Goal: Task Accomplishment & Management: Use online tool/utility

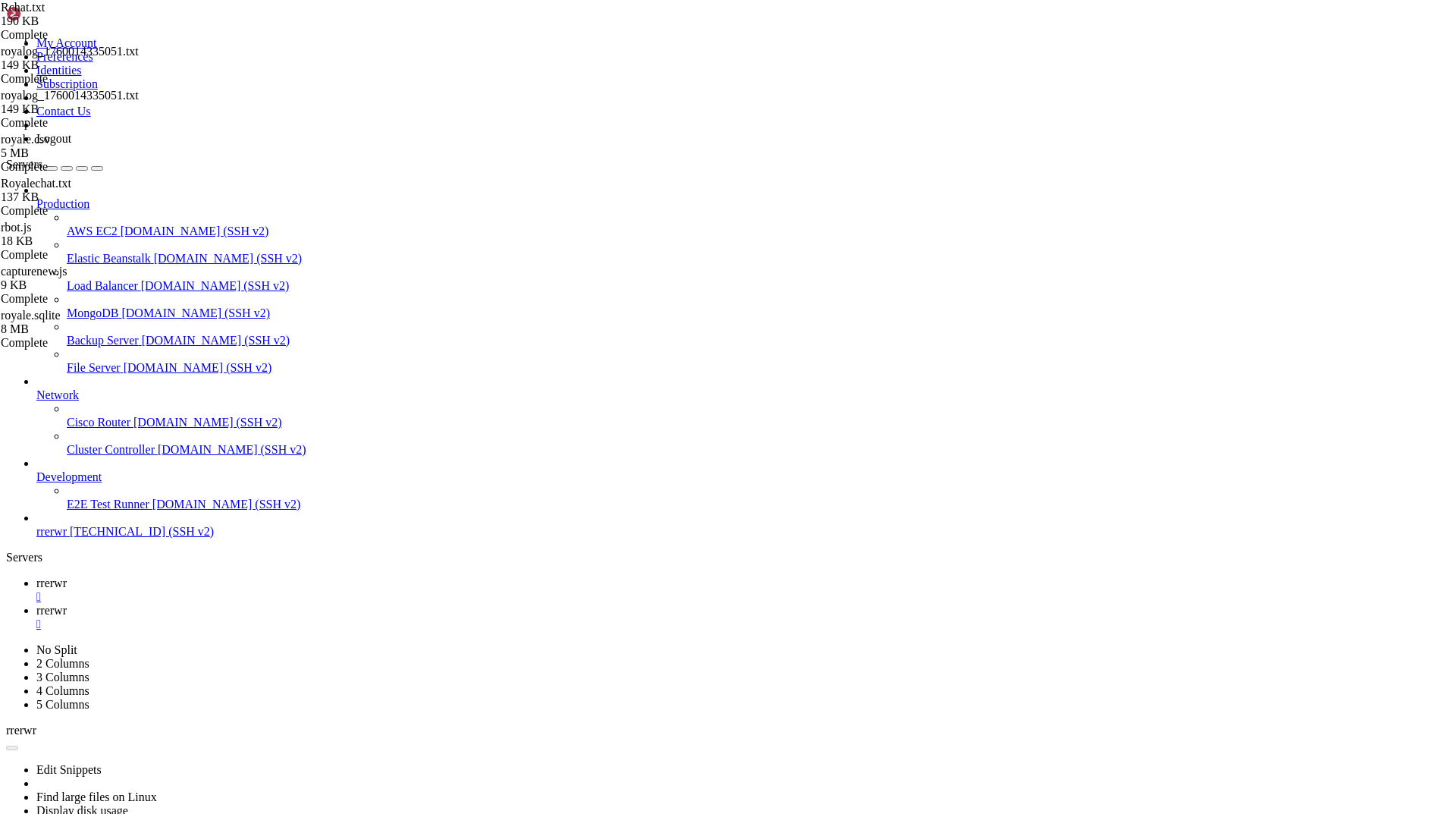
scroll to position [7, 2]
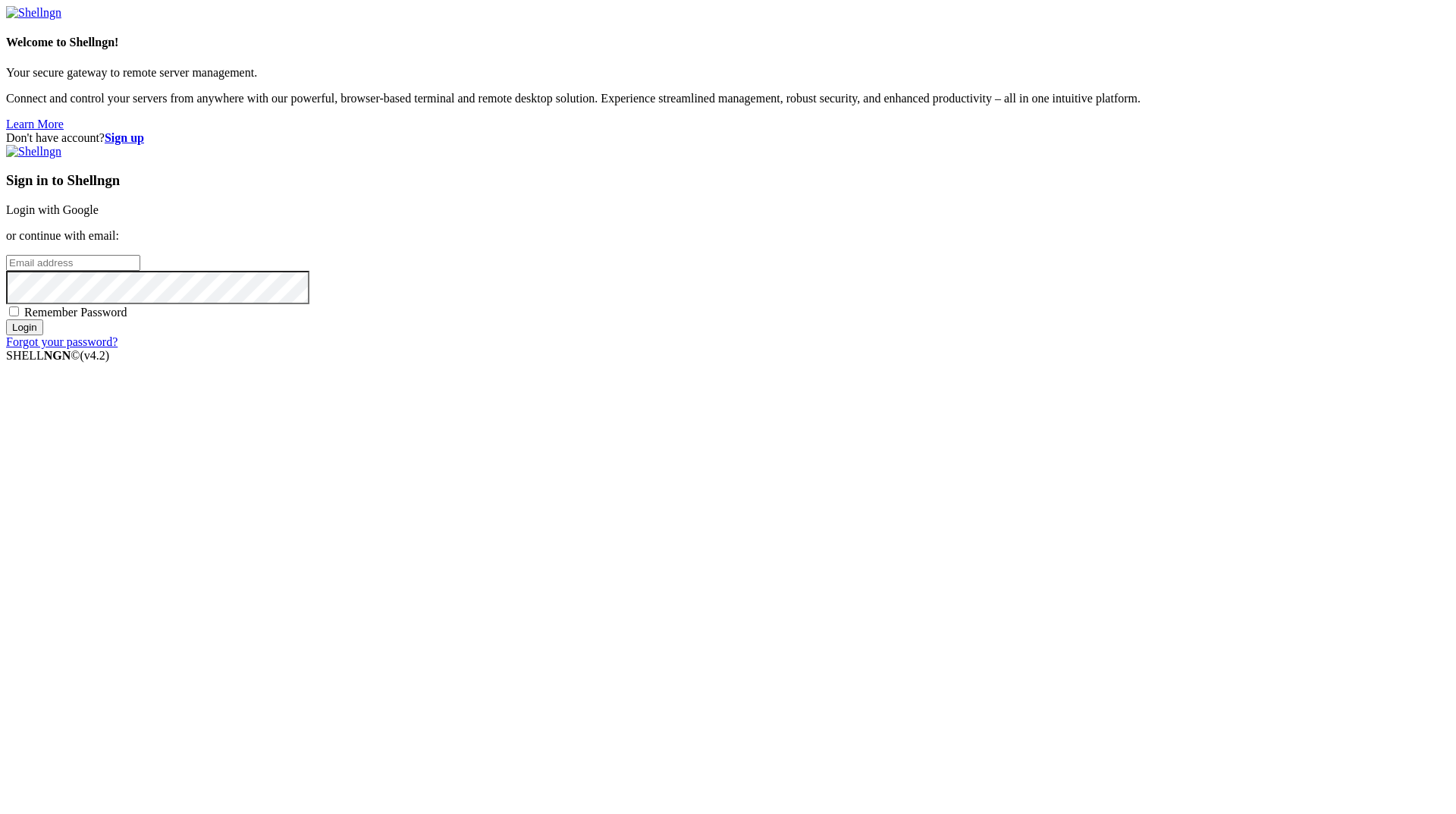
click at [141, 271] on input "email" at bounding box center [73, 262] width 135 height 16
click at [737, 131] on div "Don't have account? Sign up Sign in to Shellngn Login with Google or continue w…" at bounding box center [728, 240] width 1444 height 218
click at [141, 271] on input "email" at bounding box center [73, 262] width 135 height 16
paste input "[EMAIL_ADDRESS][DOMAIN_NAME]"
type input "[EMAIL_ADDRESS][DOMAIN_NAME]"
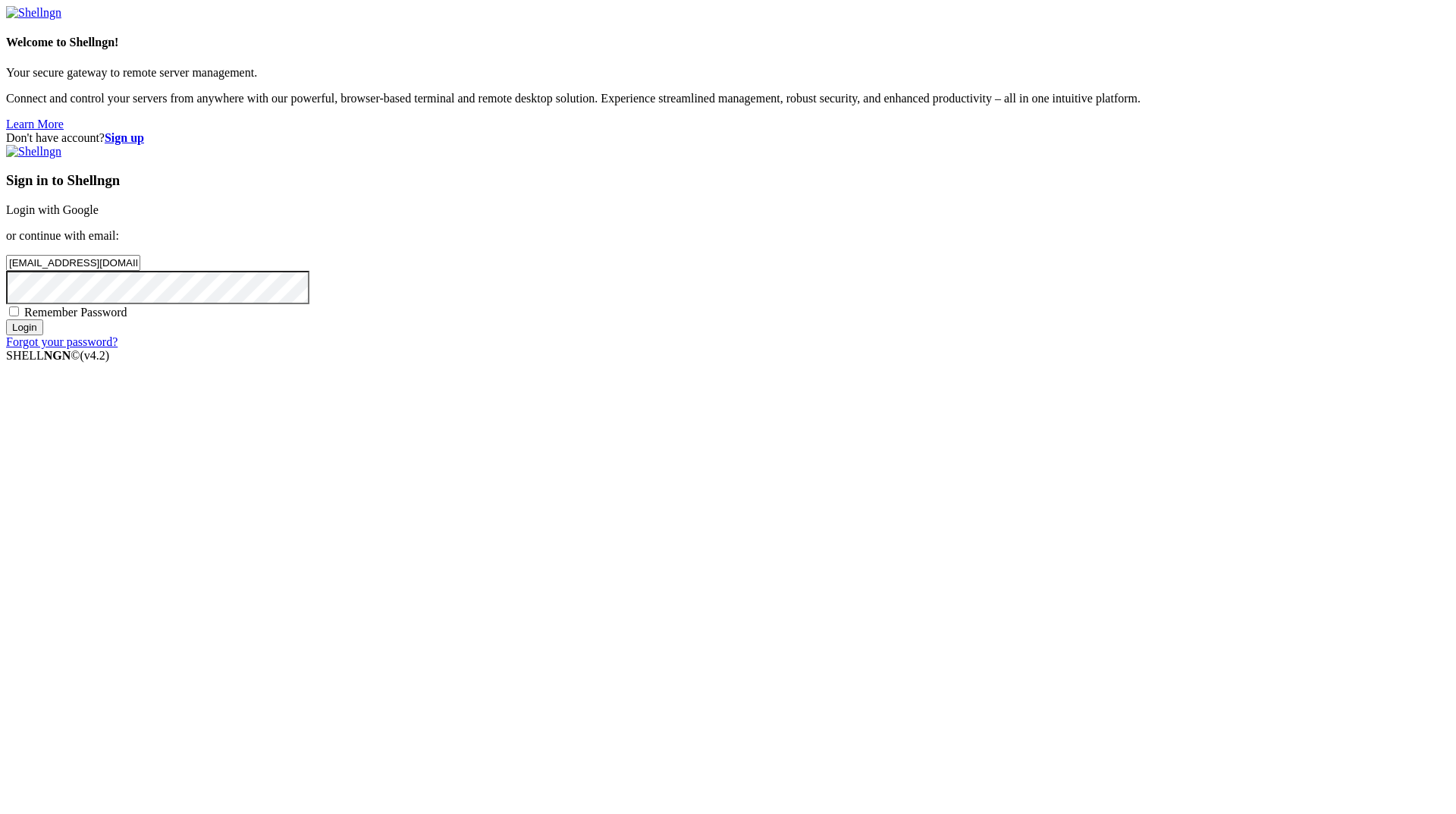
click at [6, 320] on input "Login" at bounding box center [24, 327] width 37 height 16
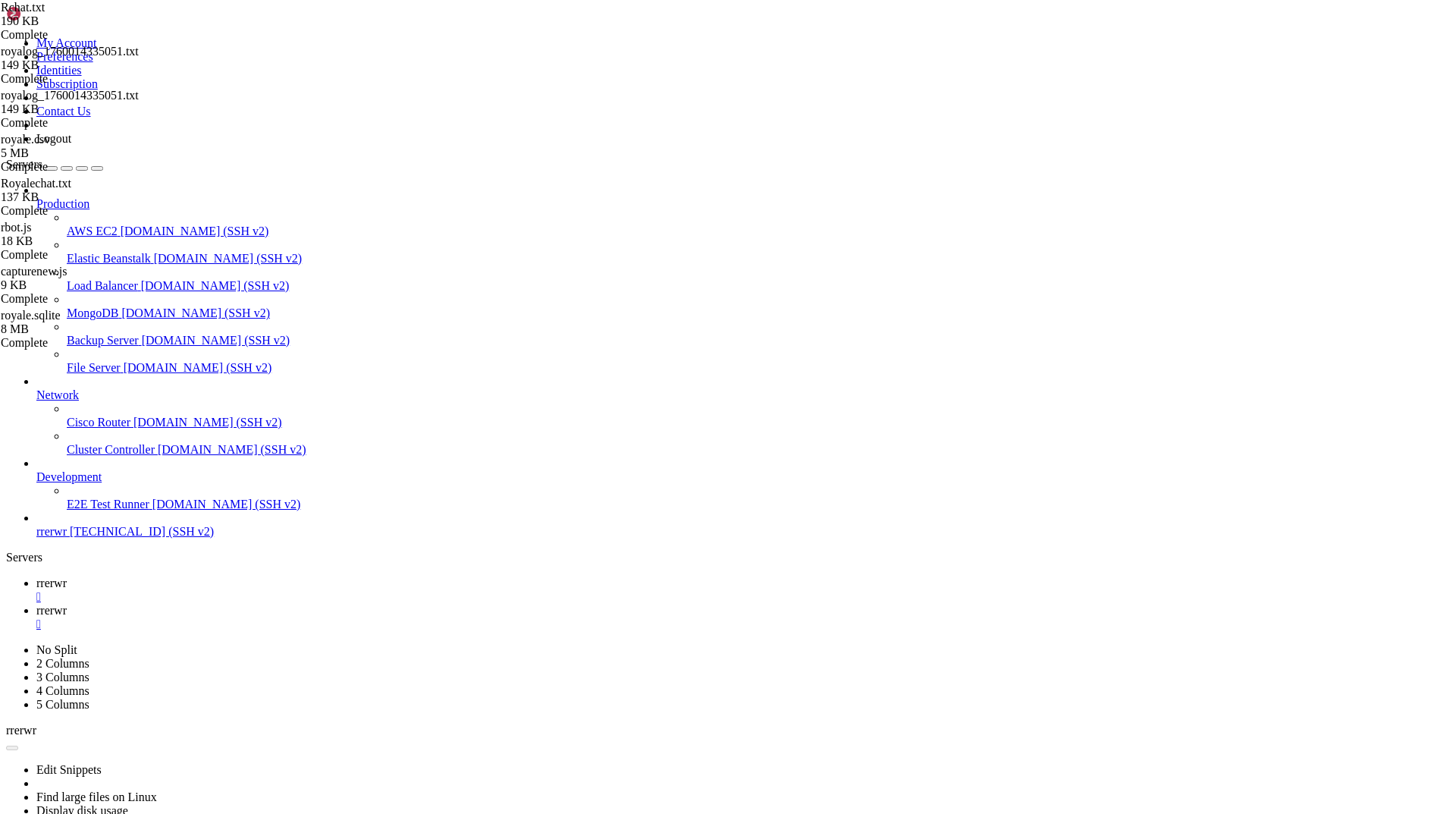
scroll to position [60420, 0]
drag, startPoint x: 114, startPoint y: 720, endPoint x: 127, endPoint y: 691, distance: 31.8
click at [114, 538] on div "Production AWS EC2 [DOMAIN_NAME] (SSH v2) Elastic Beanstalk [DOMAIN_NAME] (SSH …" at bounding box center [728, 361] width 1444 height 355
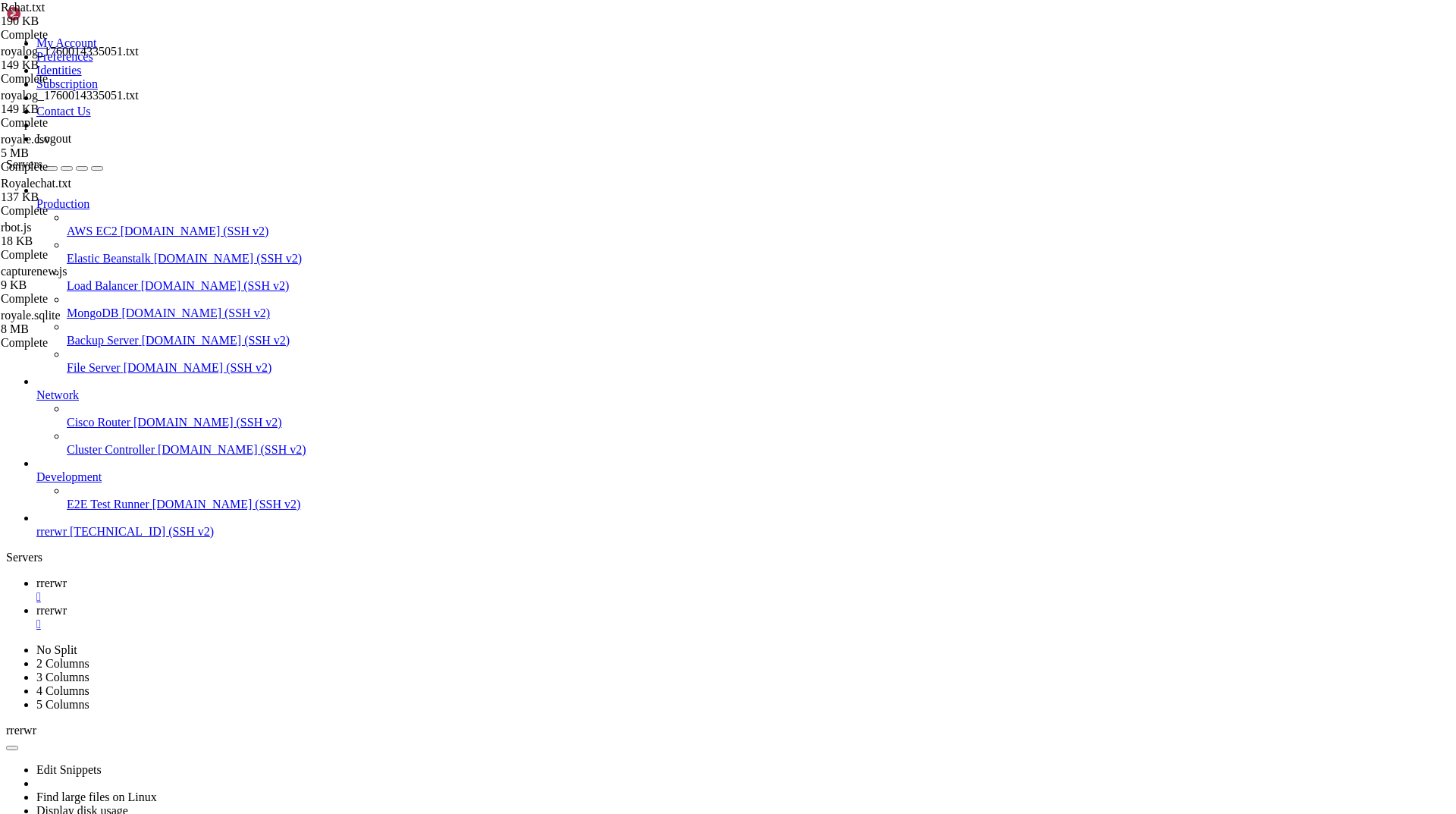
click at [67, 603] on span "rrerwr" at bounding box center [51, 609] width 30 height 13
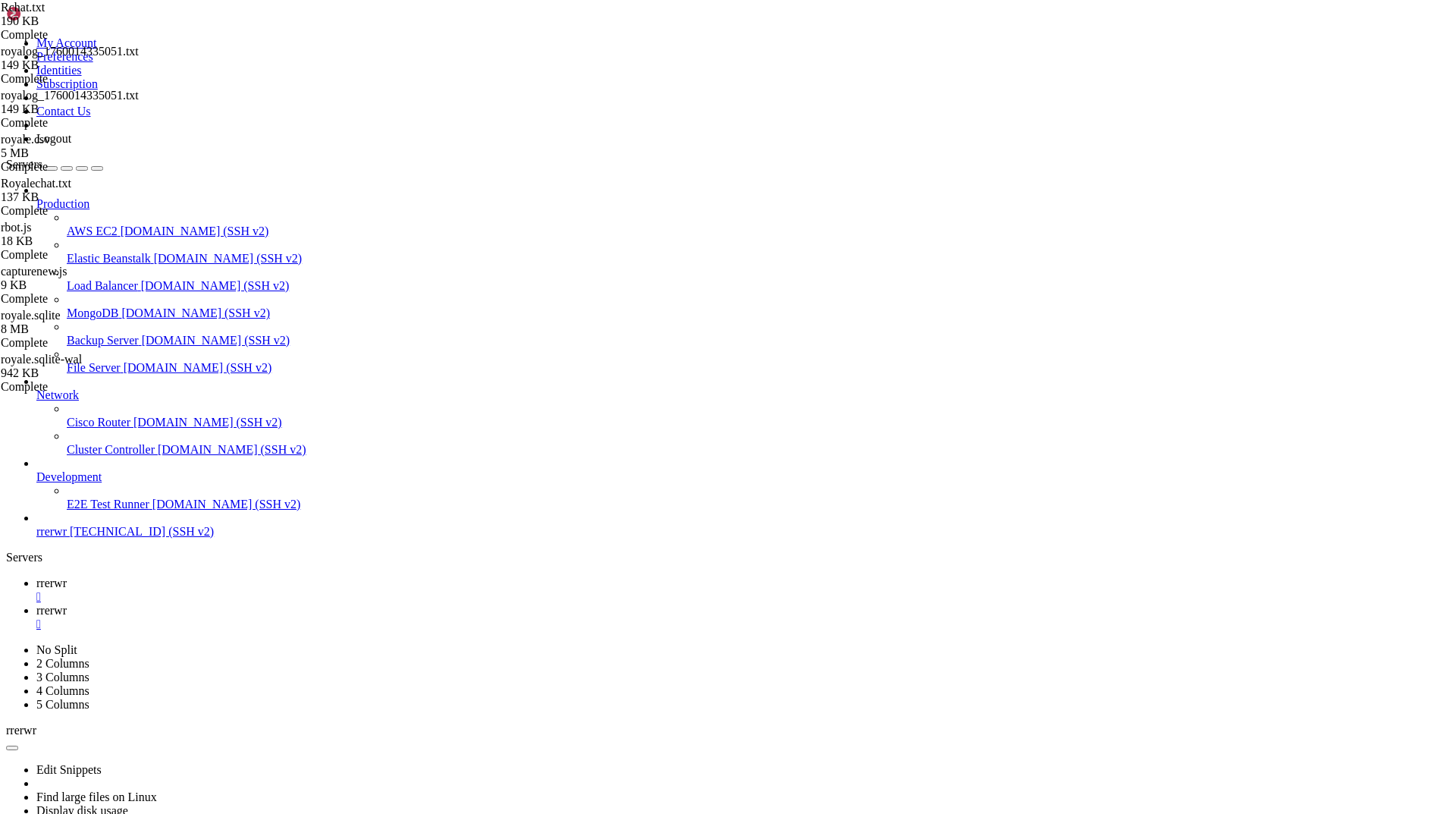
scroll to position [67343, 0]
click at [67, 577] on span "rrerwr" at bounding box center [51, 583] width 30 height 13
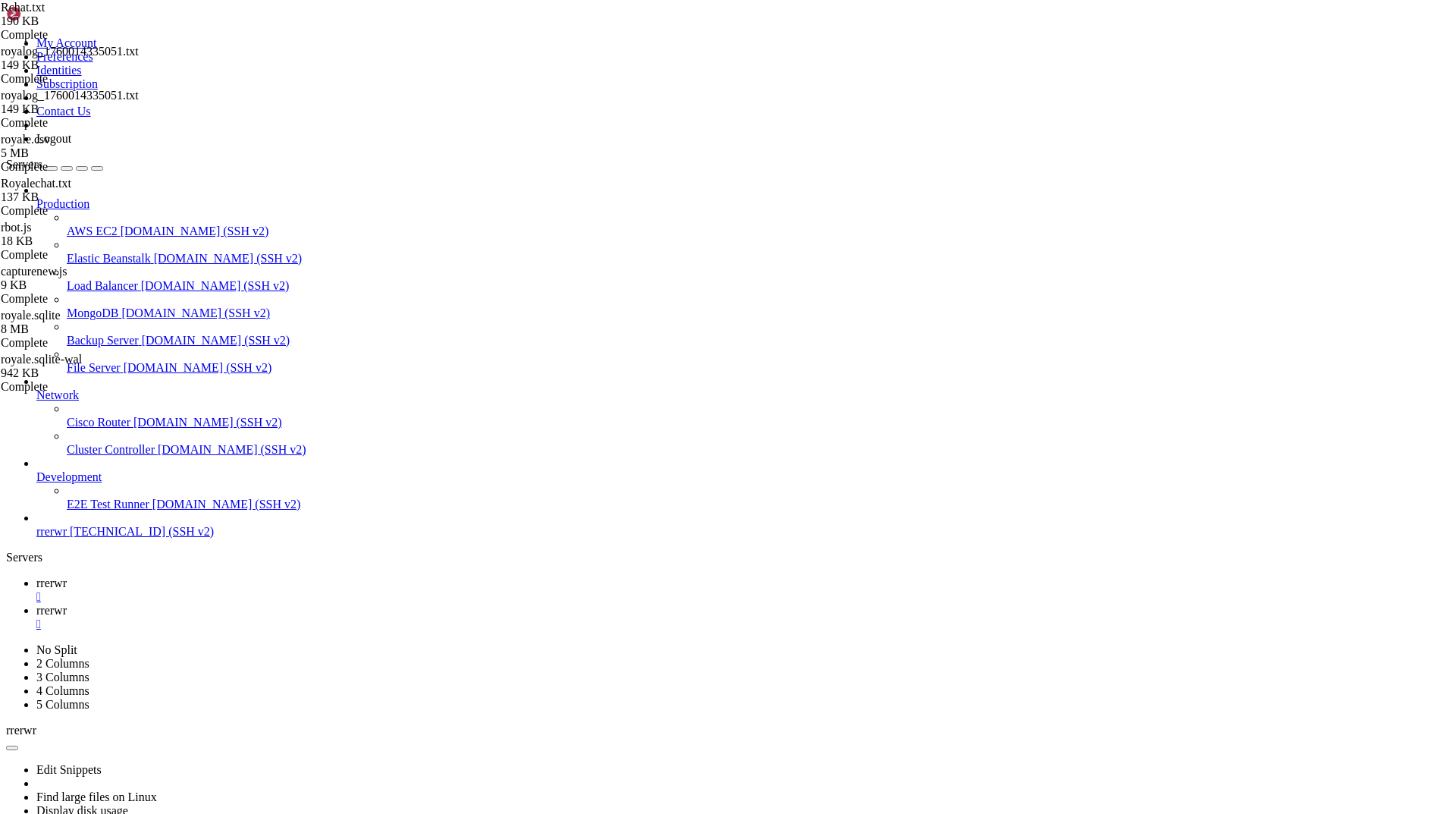
click at [67, 603] on span "rrerwr" at bounding box center [51, 609] width 30 height 13
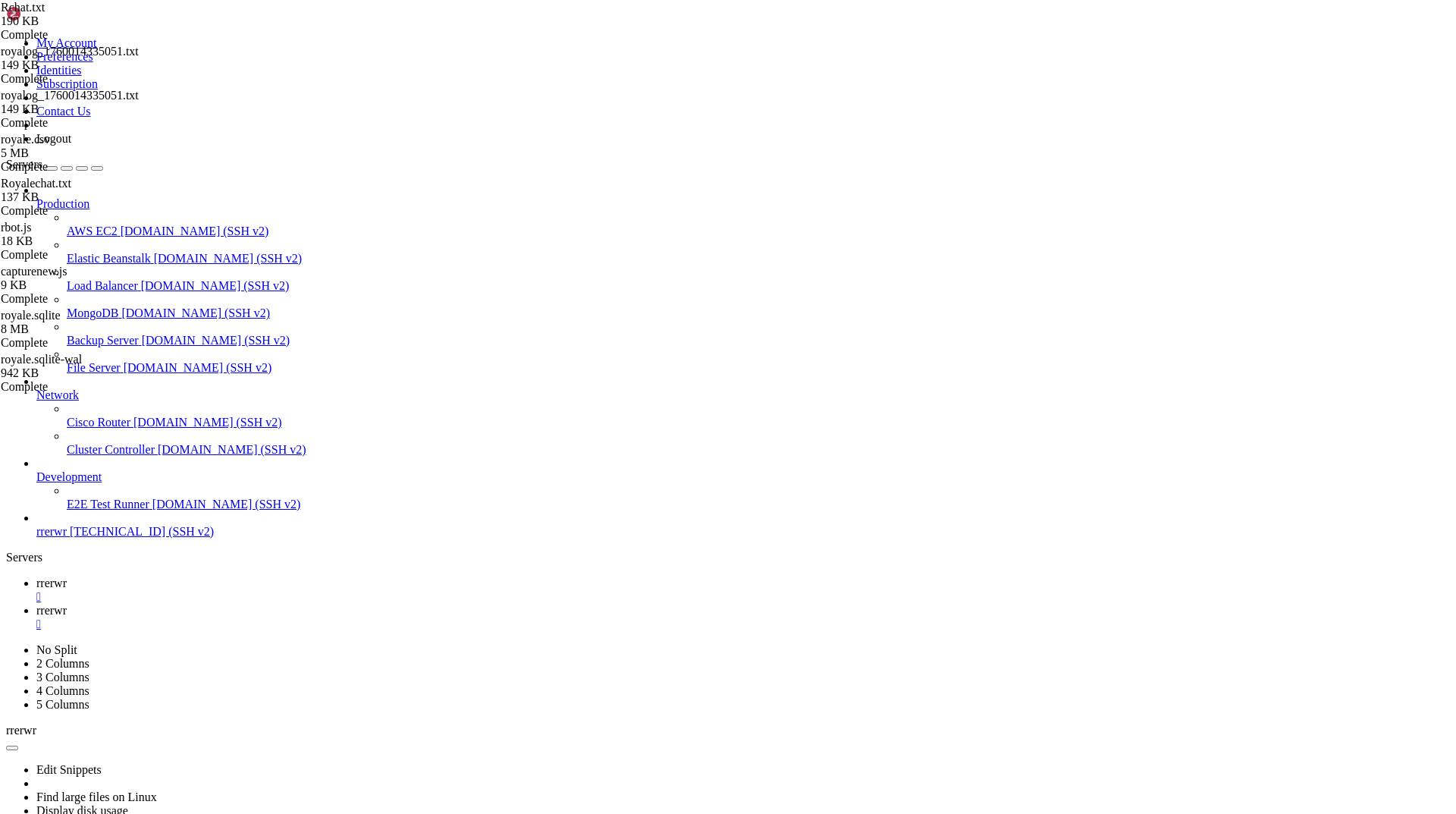
click at [67, 577] on span "rrerwr" at bounding box center [51, 583] width 30 height 13
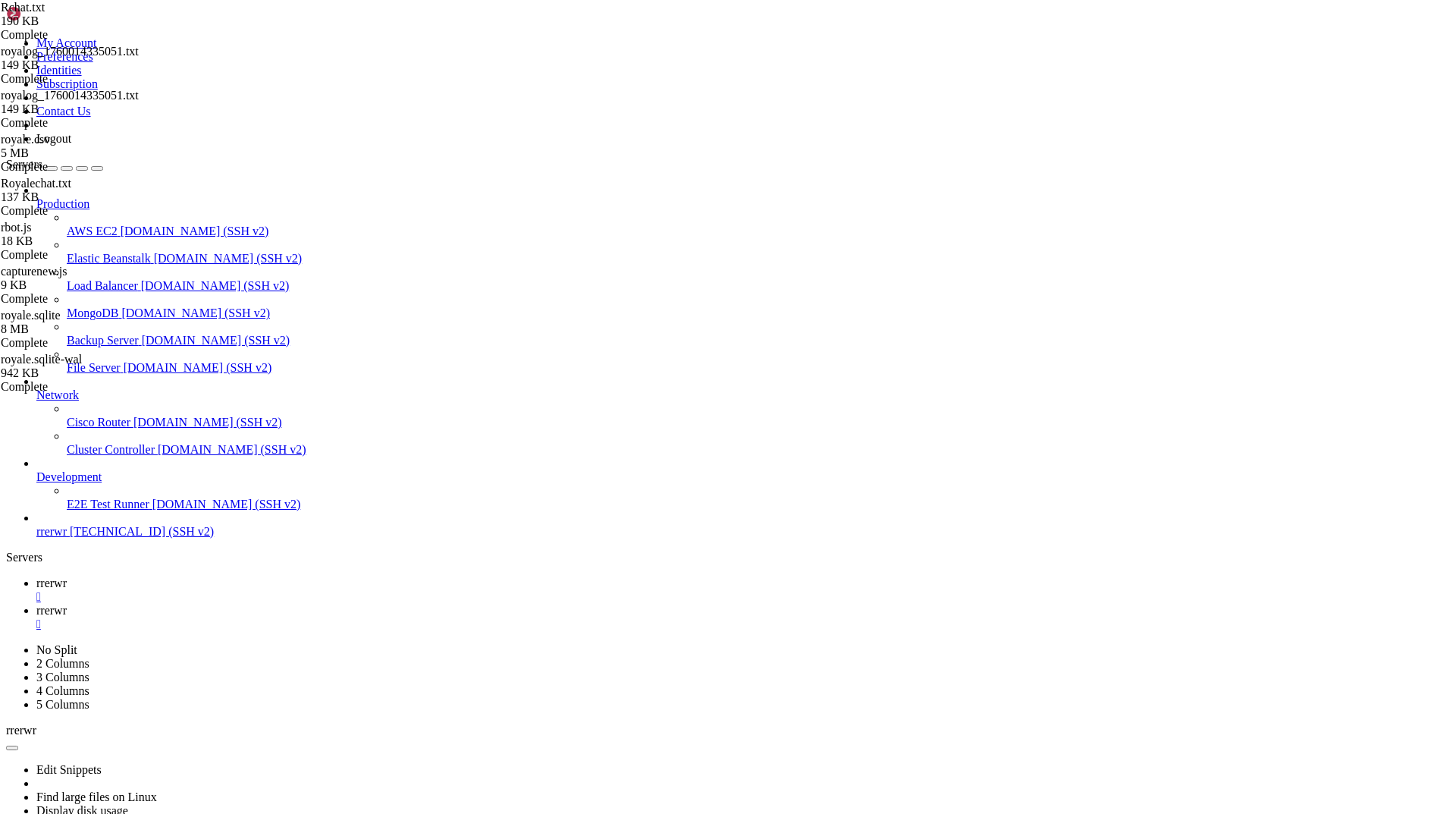
click at [67, 603] on span "rrerwr" at bounding box center [51, 609] width 30 height 13
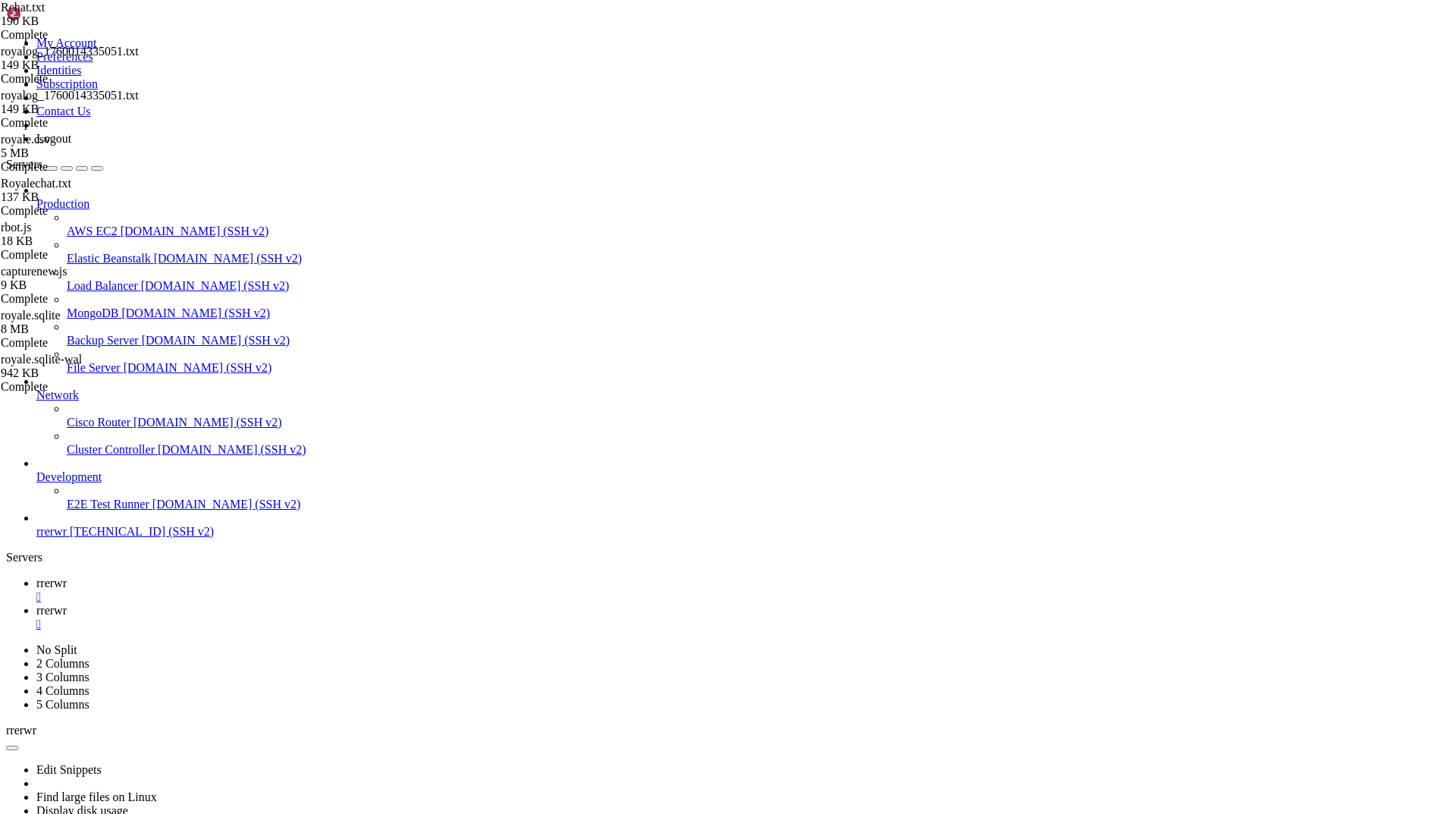
type input "/home/ubuntu/nodejs"
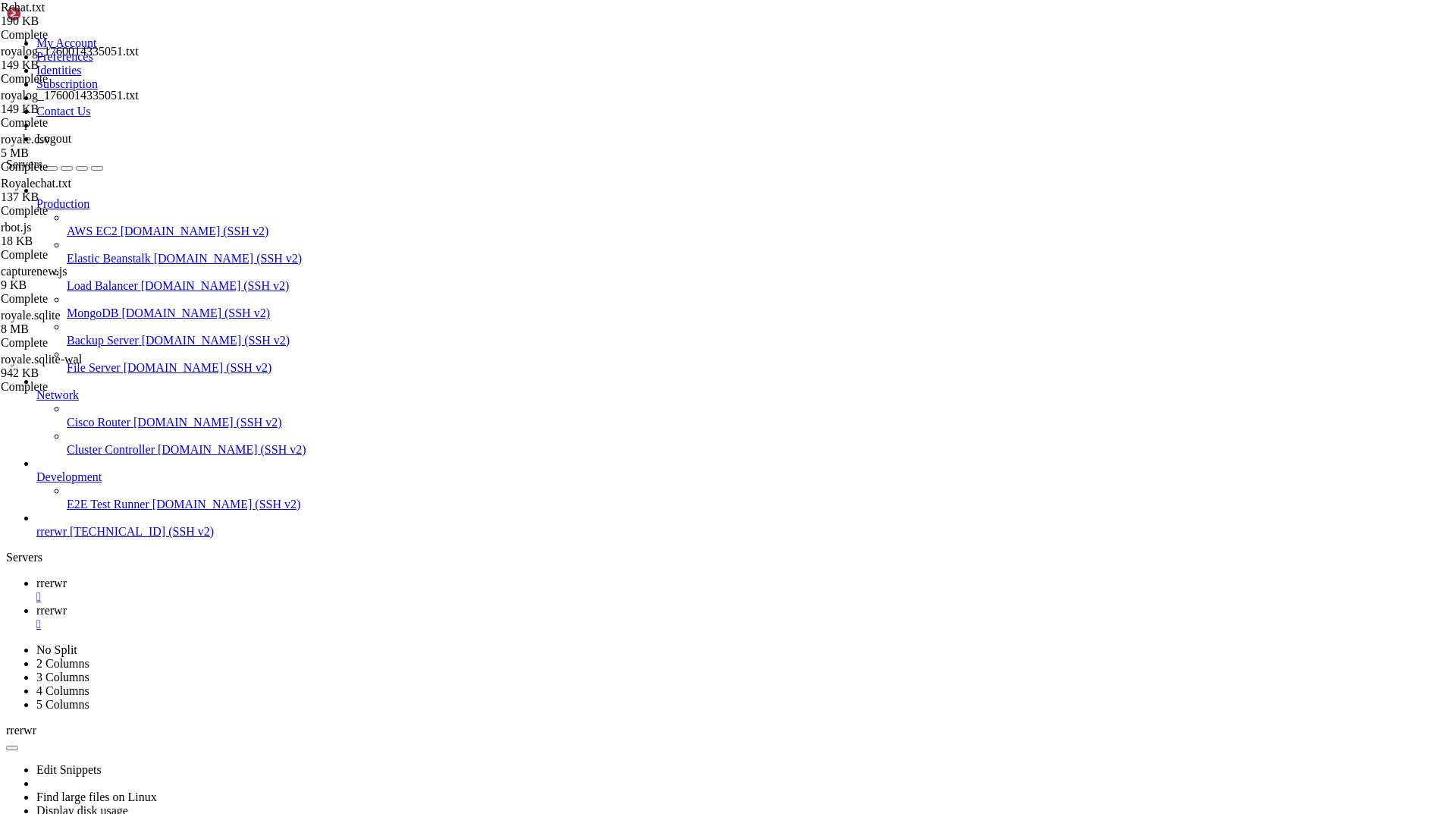
click at [67, 577] on span "rrerwr" at bounding box center [51, 583] width 30 height 13
click at [67, 603] on span "rrerwr" at bounding box center [51, 609] width 30 height 13
